Goal: Complete application form

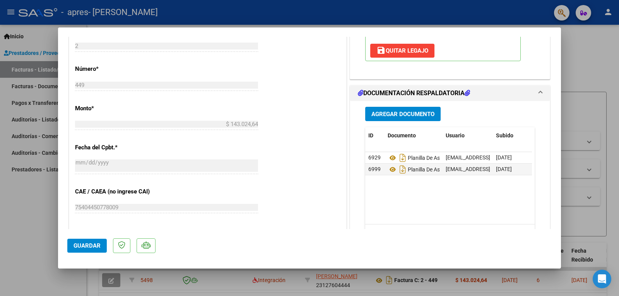
scroll to position [387, 0]
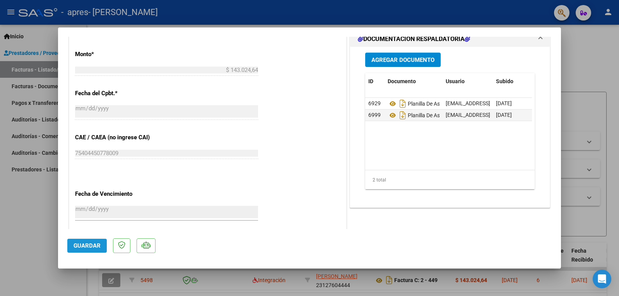
click at [88, 248] on span "Guardar" at bounding box center [87, 245] width 27 height 7
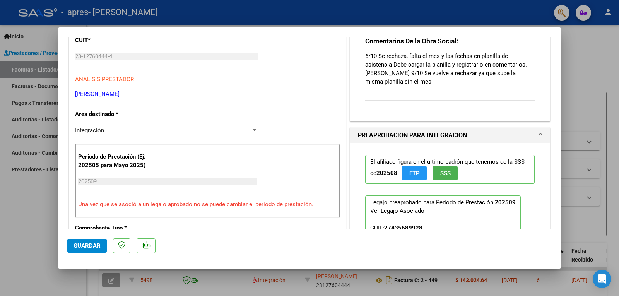
scroll to position [0, 0]
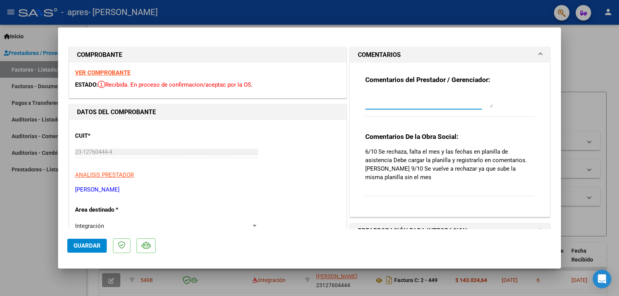
click at [368, 102] on textarea at bounding box center [429, 99] width 128 height 15
click at [380, 96] on textarea "planilñla de asistencoia" at bounding box center [429, 99] width 128 height 15
click at [414, 97] on textarea "planilla de asistencoia" at bounding box center [429, 99] width 128 height 15
click at [419, 96] on textarea "planilla de asistencia" at bounding box center [429, 99] width 128 height 15
click at [427, 98] on textarea "planilla de asistencia sewptiembre 2025" at bounding box center [429, 99] width 128 height 15
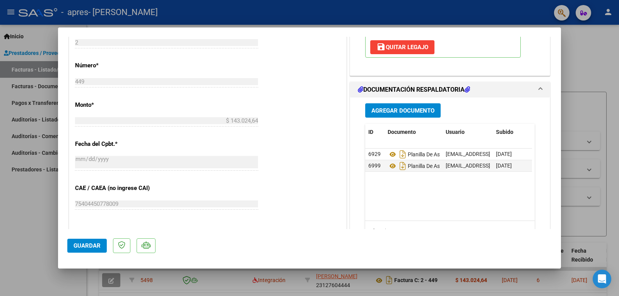
scroll to position [387, 0]
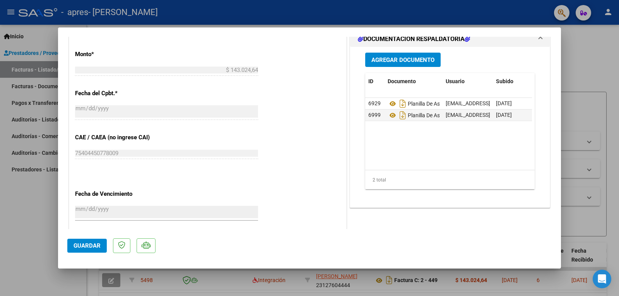
type textarea "planilla de asistencia septiembre 2025"
click at [395, 58] on span "Agregar Documento" at bounding box center [402, 59] width 63 height 7
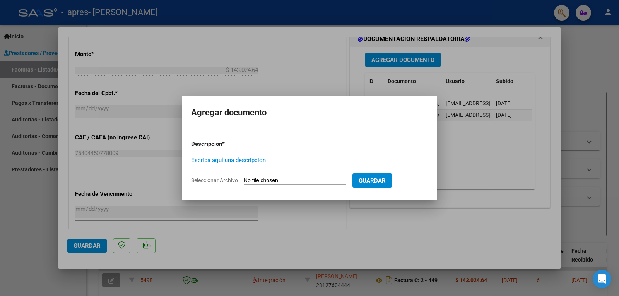
click at [197, 161] on input "Escriba aquí una descripcion" at bounding box center [272, 160] width 163 height 7
type input "planilla de asistencia"
click at [296, 182] on input "Seleccionar Archivo" at bounding box center [295, 180] width 103 height 7
click at [588, 58] on div at bounding box center [309, 148] width 619 height 296
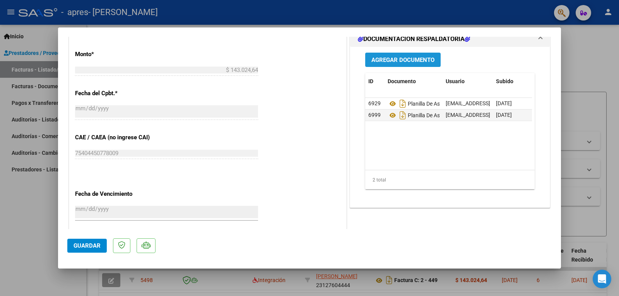
click at [407, 57] on span "Agregar Documento" at bounding box center [402, 59] width 63 height 7
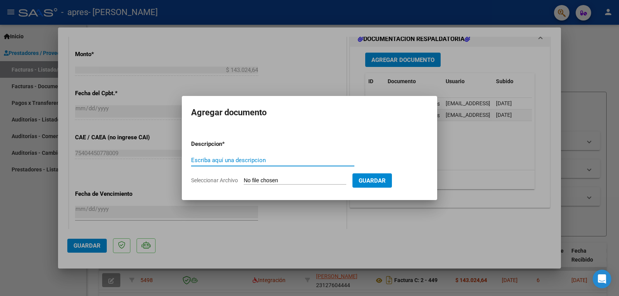
click at [255, 181] on input "Seleccionar Archivo" at bounding box center [295, 180] width 103 height 7
click at [199, 160] on input "Escriba aquí una descripcion" at bounding box center [272, 160] width 163 height 7
type input "planilla de asistencia septiembre 2025"
click at [287, 180] on input "Seleccionar Archivo" at bounding box center [295, 180] width 103 height 7
type input "C:\fakepath\ASIST [PERSON_NAME] 09 2025 .pdf"
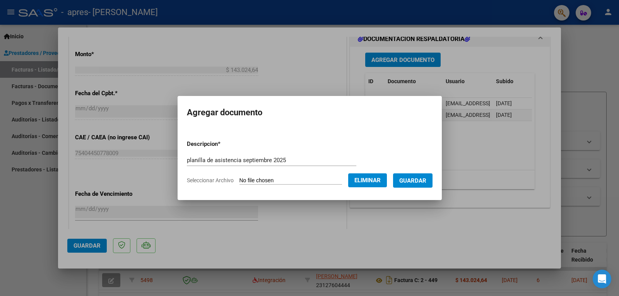
click at [599, 60] on div at bounding box center [309, 148] width 619 height 296
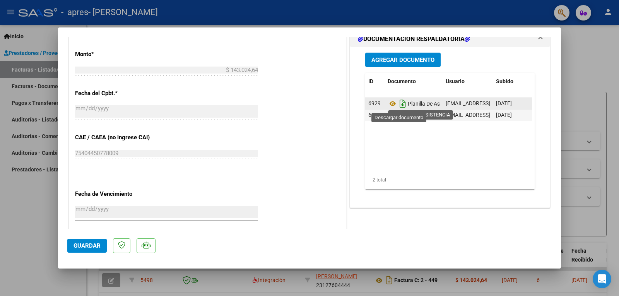
scroll to position [348, 0]
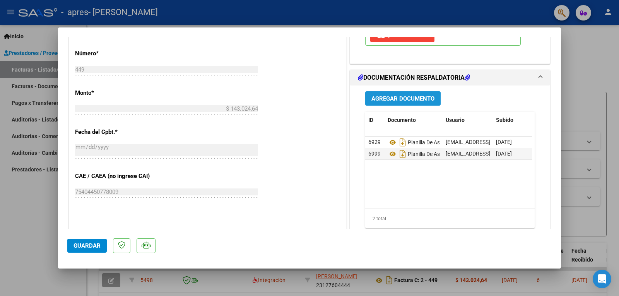
click at [400, 99] on span "Agregar Documento" at bounding box center [402, 98] width 63 height 7
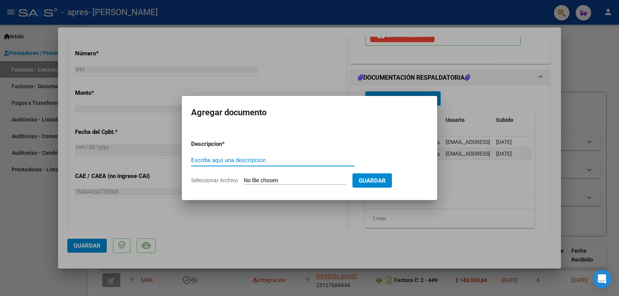
click at [250, 158] on input "Escriba aquí una descripcion" at bounding box center [272, 160] width 163 height 7
type input "s"
type input "asist [PERSON_NAME] 09 2025"
click at [286, 181] on input "Seleccionar Archivo" at bounding box center [295, 180] width 103 height 7
type input "C:\fakepath\ASIST [PERSON_NAME] 09 2025 .pdf"
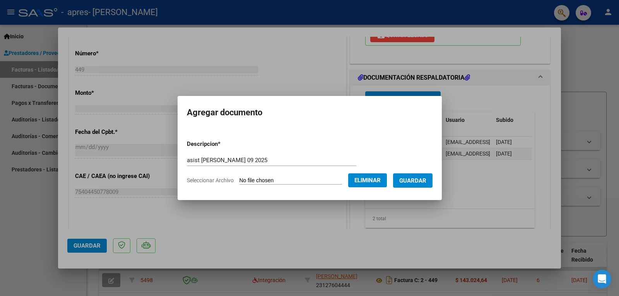
click at [417, 180] on span "Guardar" at bounding box center [412, 180] width 27 height 7
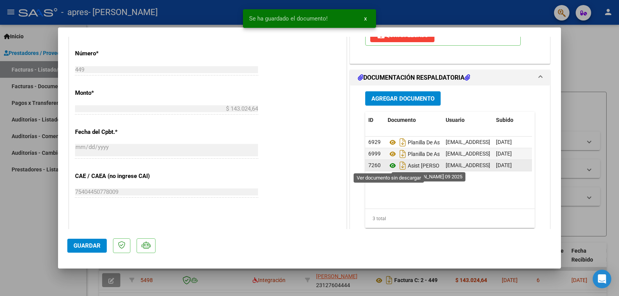
click at [390, 164] on icon at bounding box center [393, 165] width 10 height 9
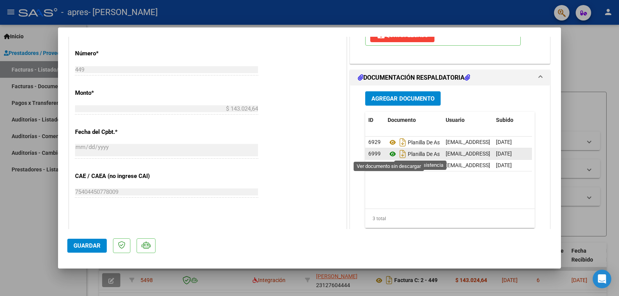
click at [390, 153] on icon at bounding box center [393, 153] width 10 height 9
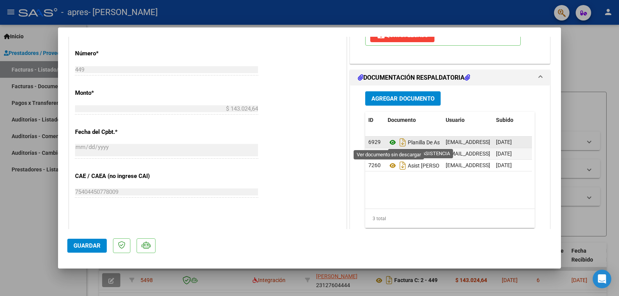
click at [389, 142] on icon at bounding box center [393, 142] width 10 height 9
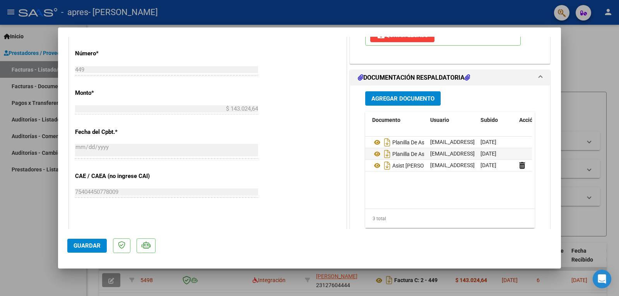
scroll to position [0, 38]
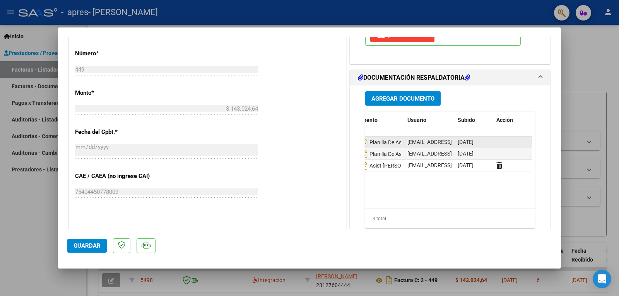
click at [494, 142] on datatable-body-cell at bounding box center [512, 142] width 39 height 11
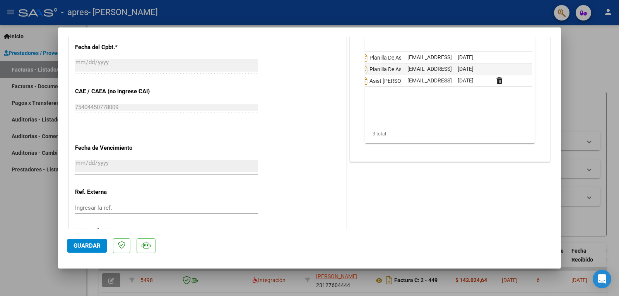
scroll to position [472, 0]
